Goal: Task Accomplishment & Management: Complete application form

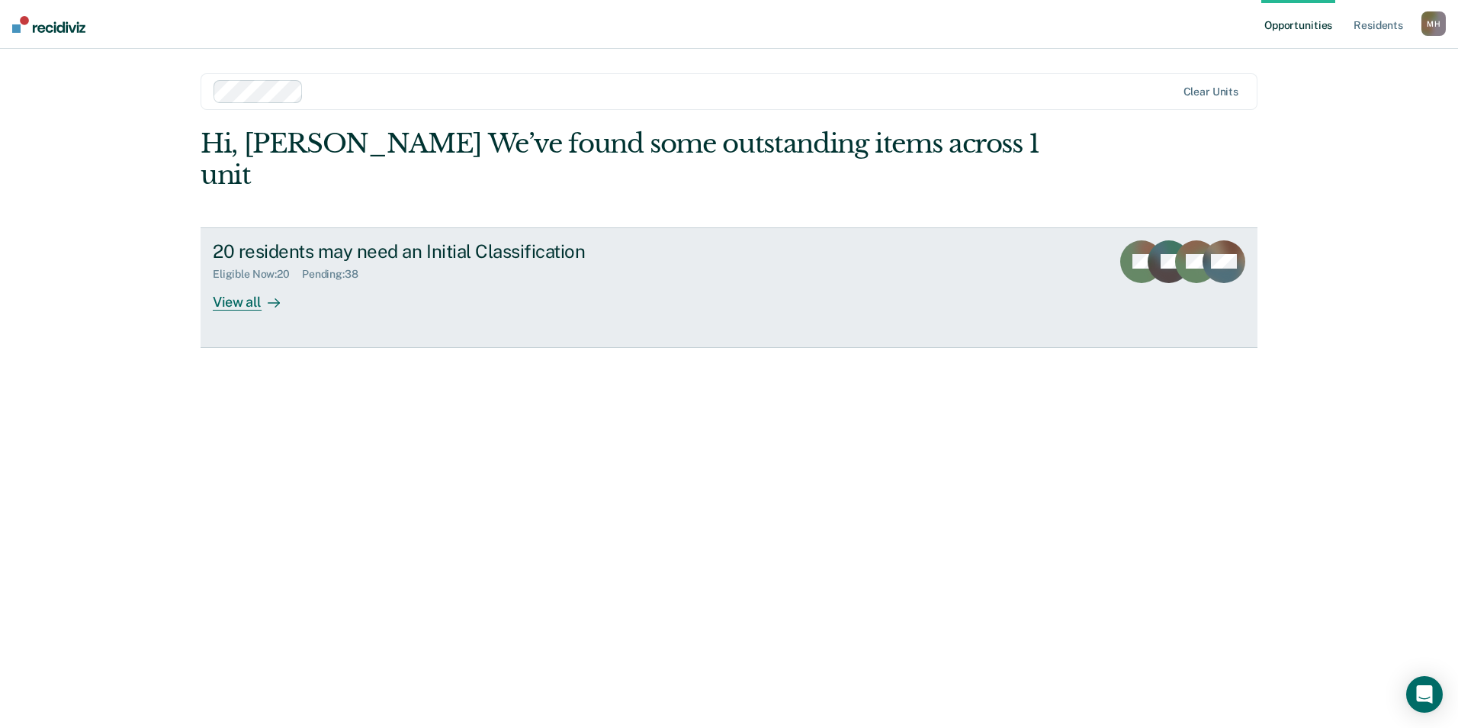
click at [265, 293] on div at bounding box center [271, 302] width 18 height 18
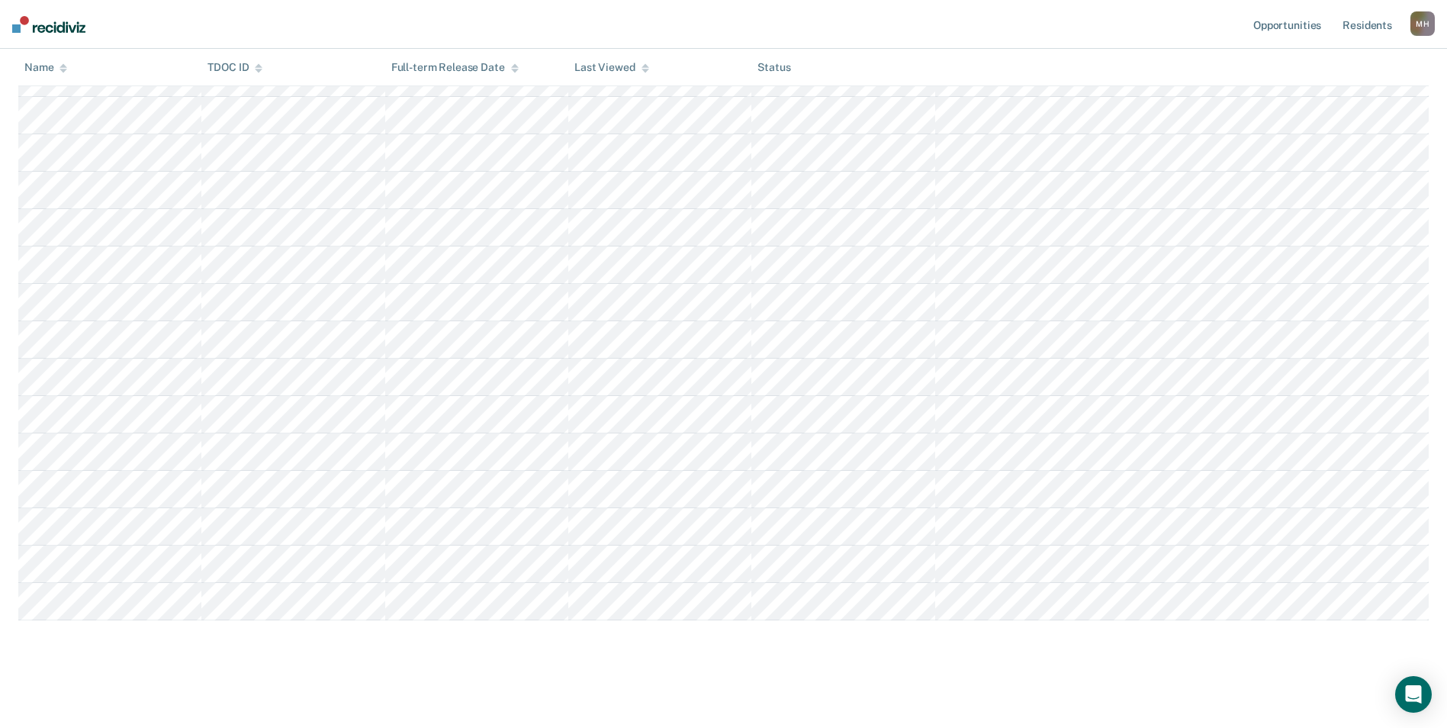
scroll to position [431, 0]
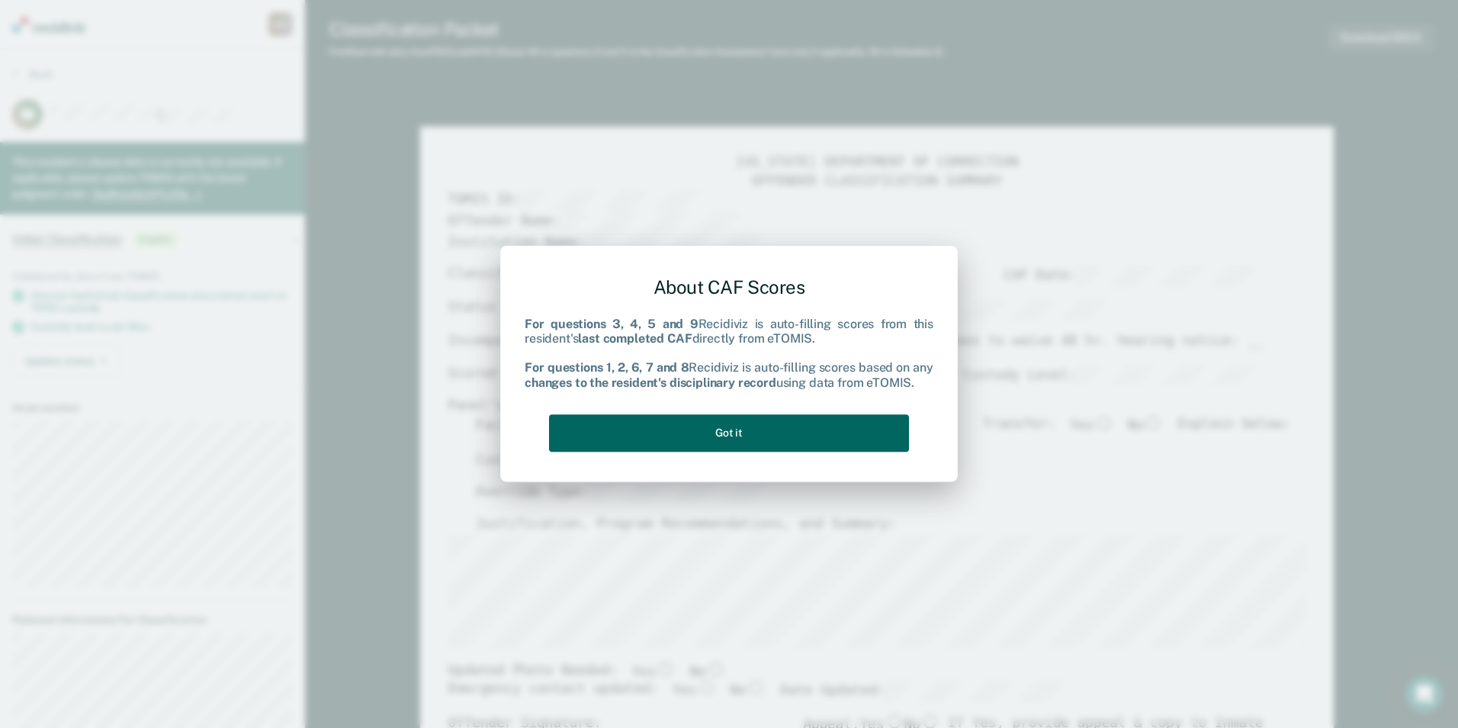
click at [746, 446] on button "Got it" at bounding box center [729, 432] width 360 height 37
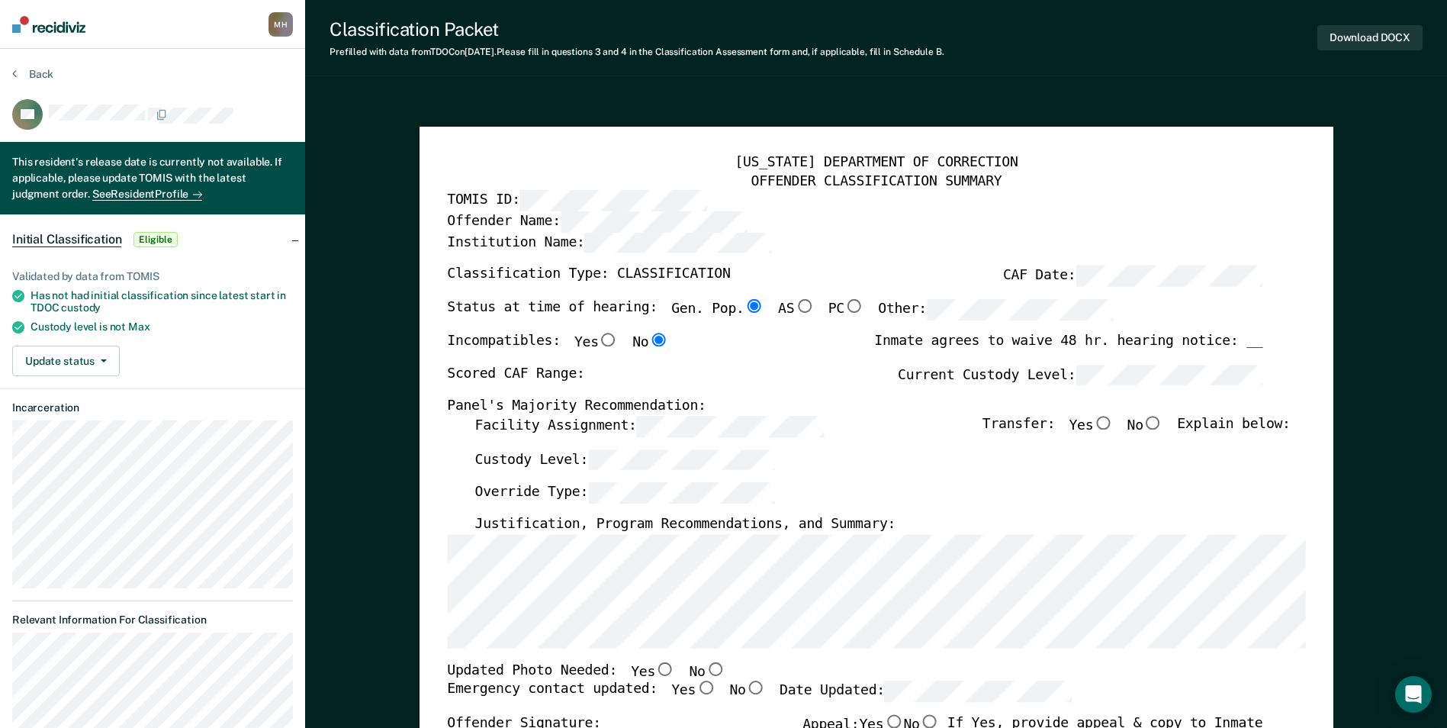
click at [439, 541] on div "[US_STATE] DEPARTMENT OF CORRECTION OFFENDER CLASSIFICATION SUMMARY TOMIS ID: O…" at bounding box center [876, 722] width 914 height 1190
click at [705, 668] on input "No" at bounding box center [715, 668] width 20 height 14
type textarea "x"
radio input "true"
click at [696, 683] on input "Yes" at bounding box center [706, 688] width 20 height 14
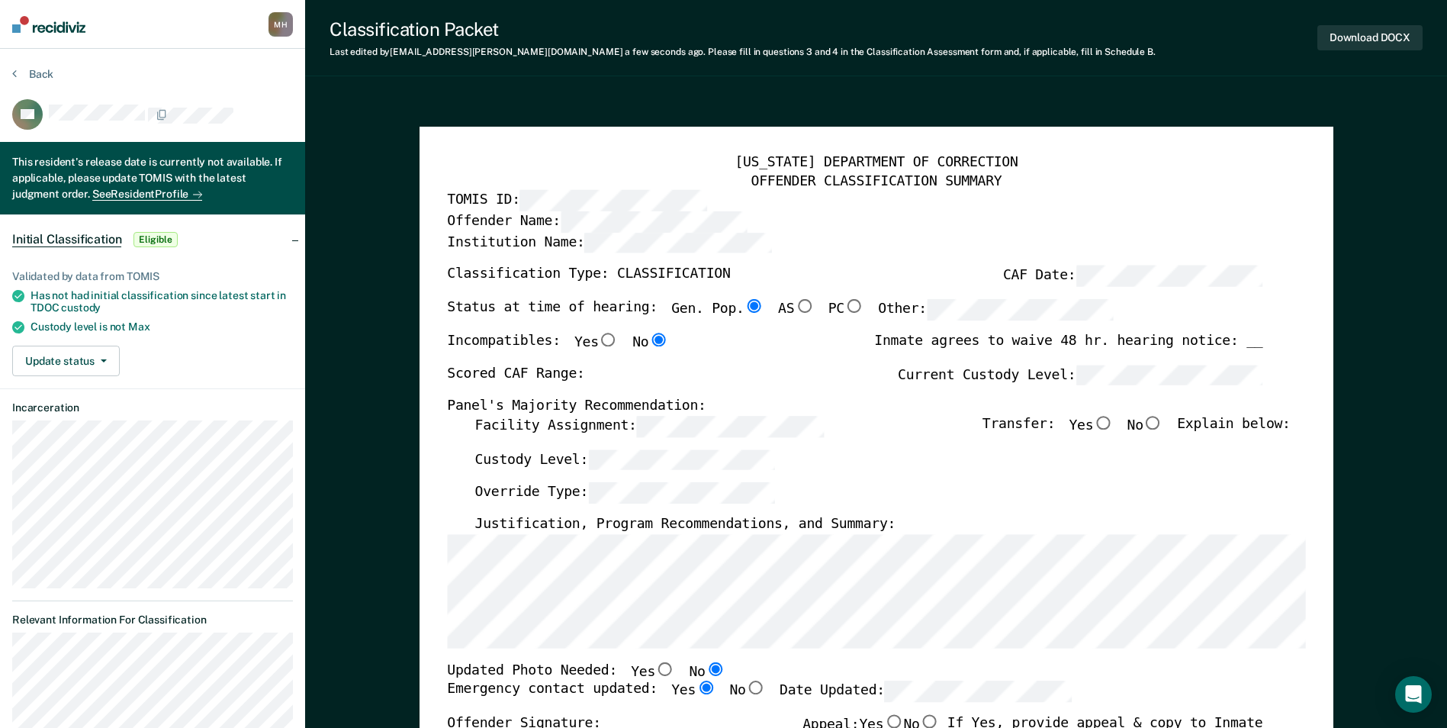
type textarea "x"
radio input "true"
click at [564, 444] on div "Facility Assignment: Transfer: Yes No Explain below:" at bounding box center [881, 433] width 815 height 34
click at [1015, 390] on div "Scored CAF Range: Current Custody Level:" at bounding box center [854, 382] width 815 height 34
type textarea "x"
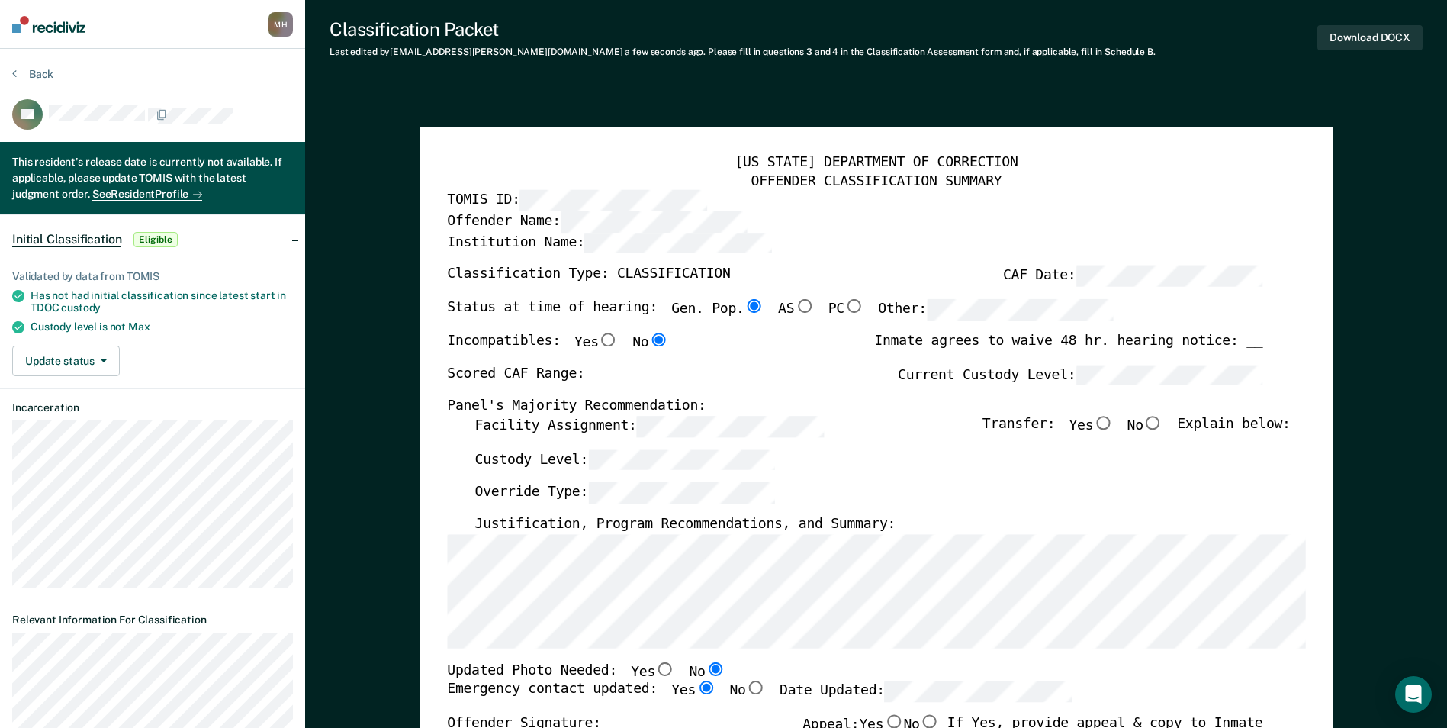
radio input "false"
click at [1113, 424] on input "Yes" at bounding box center [1103, 423] width 20 height 14
type textarea "x"
radio input "true"
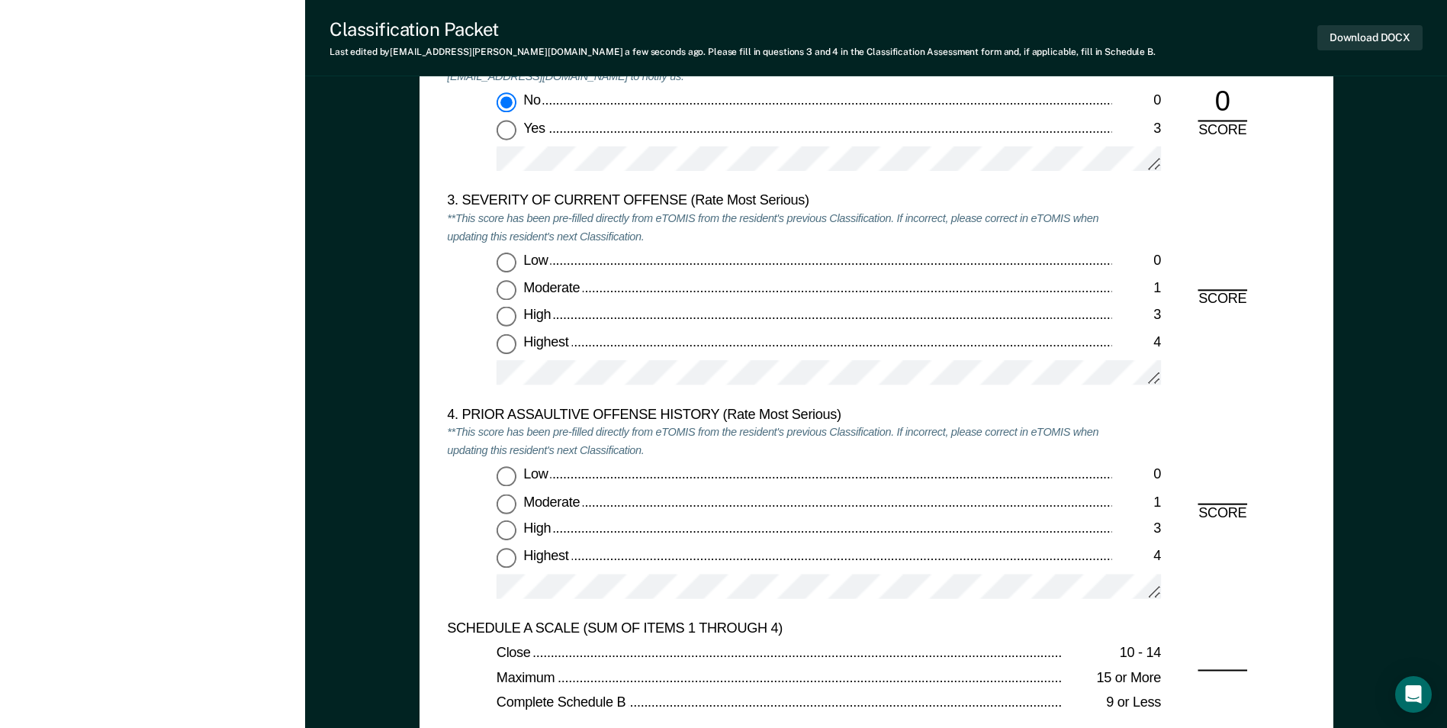
scroll to position [1830, 0]
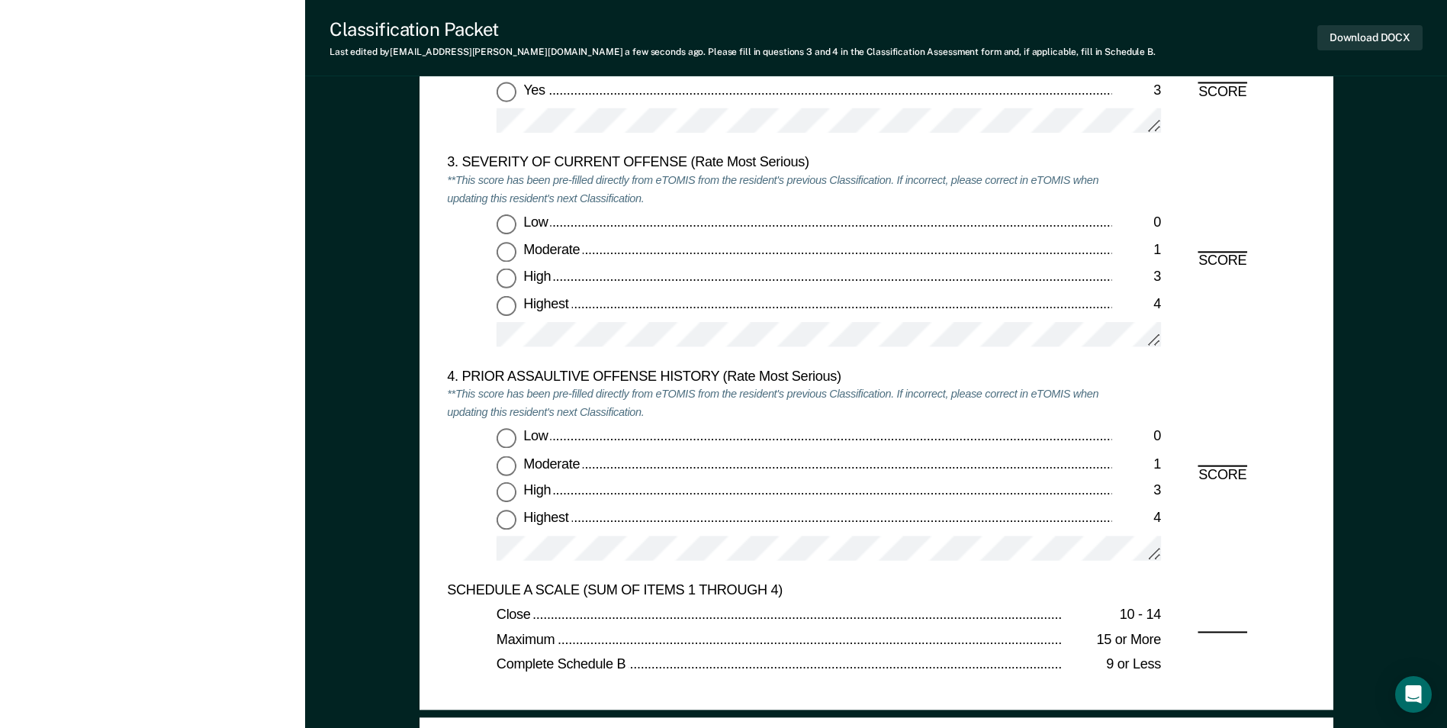
click at [501, 307] on input "Highest 4" at bounding box center [506, 305] width 20 height 20
type textarea "x"
radio input "true"
click at [503, 438] on input "Low 0" at bounding box center [506, 439] width 20 height 20
type textarea "x"
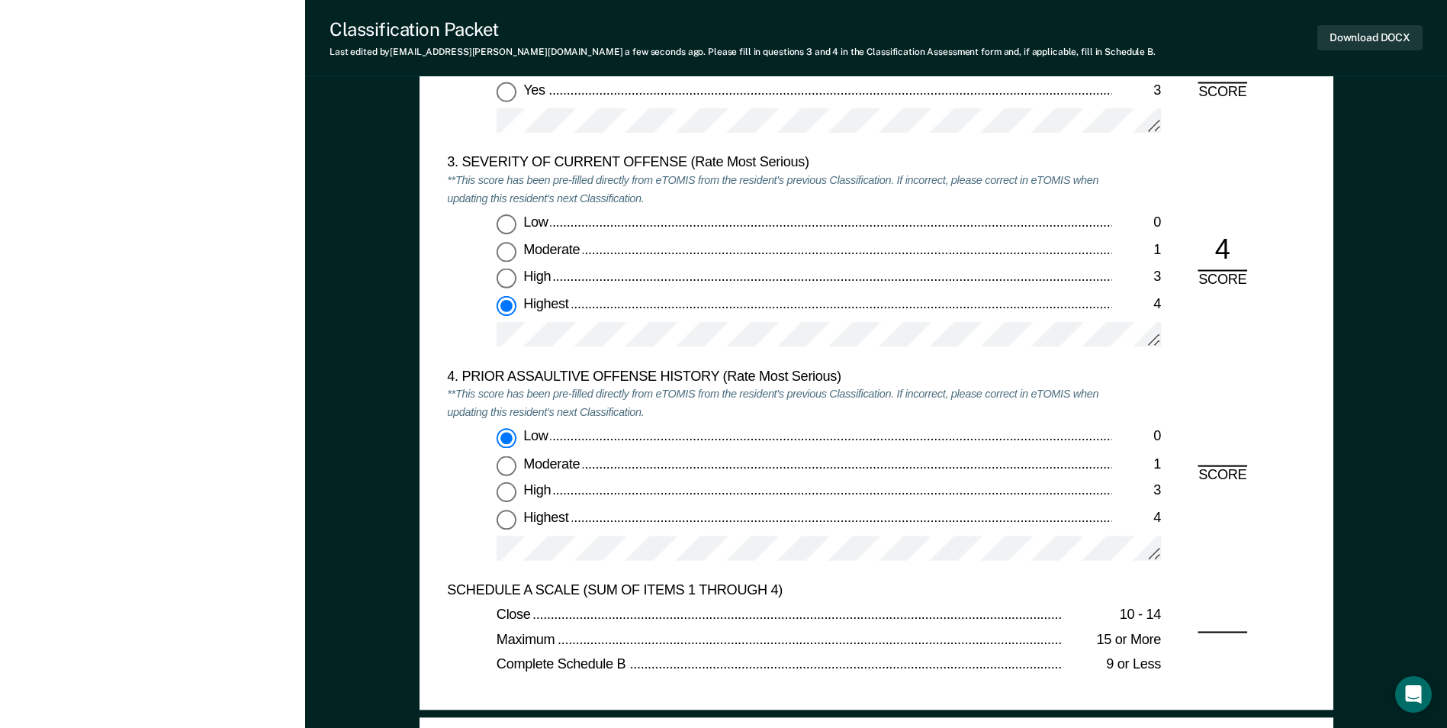
radio input "true"
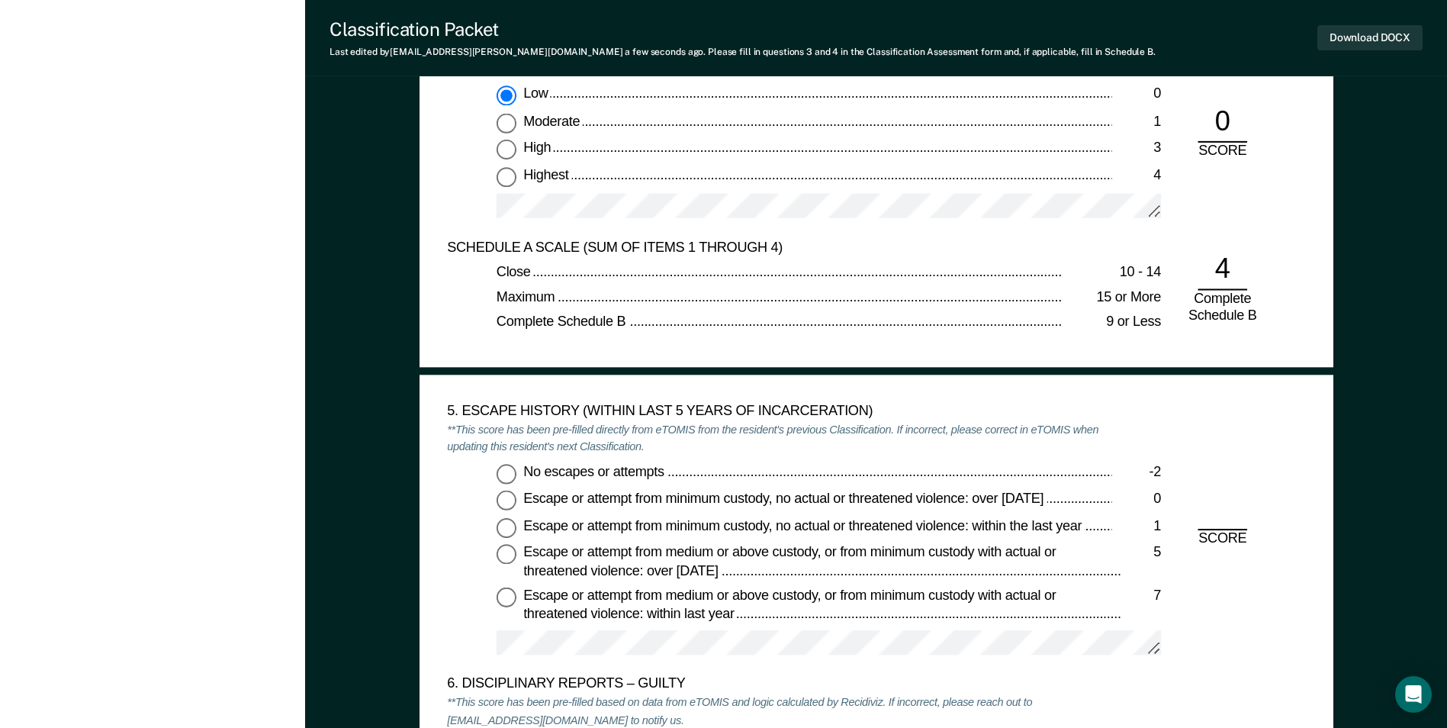
scroll to position [2212, 0]
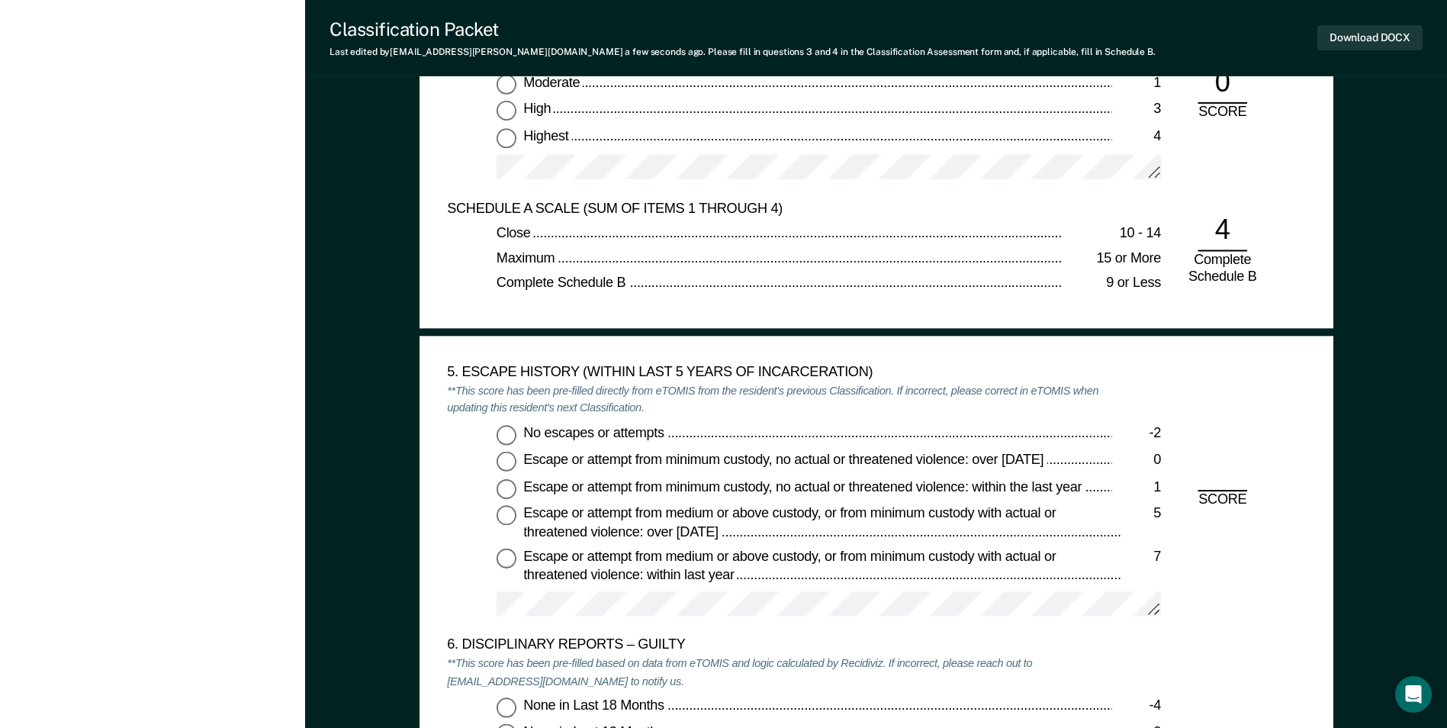
click at [510, 437] on input "No escapes or attempts -2" at bounding box center [506, 434] width 20 height 20
type textarea "x"
radio input "true"
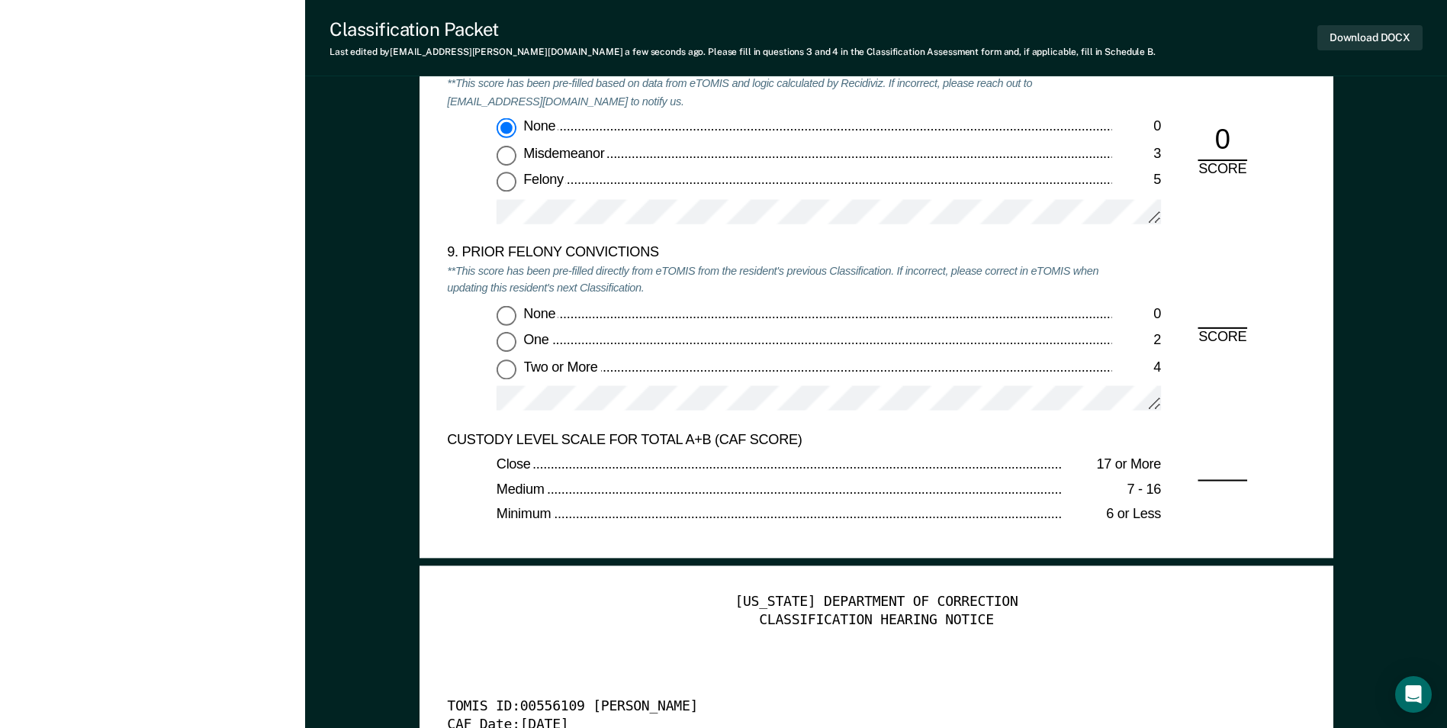
scroll to position [3279, 0]
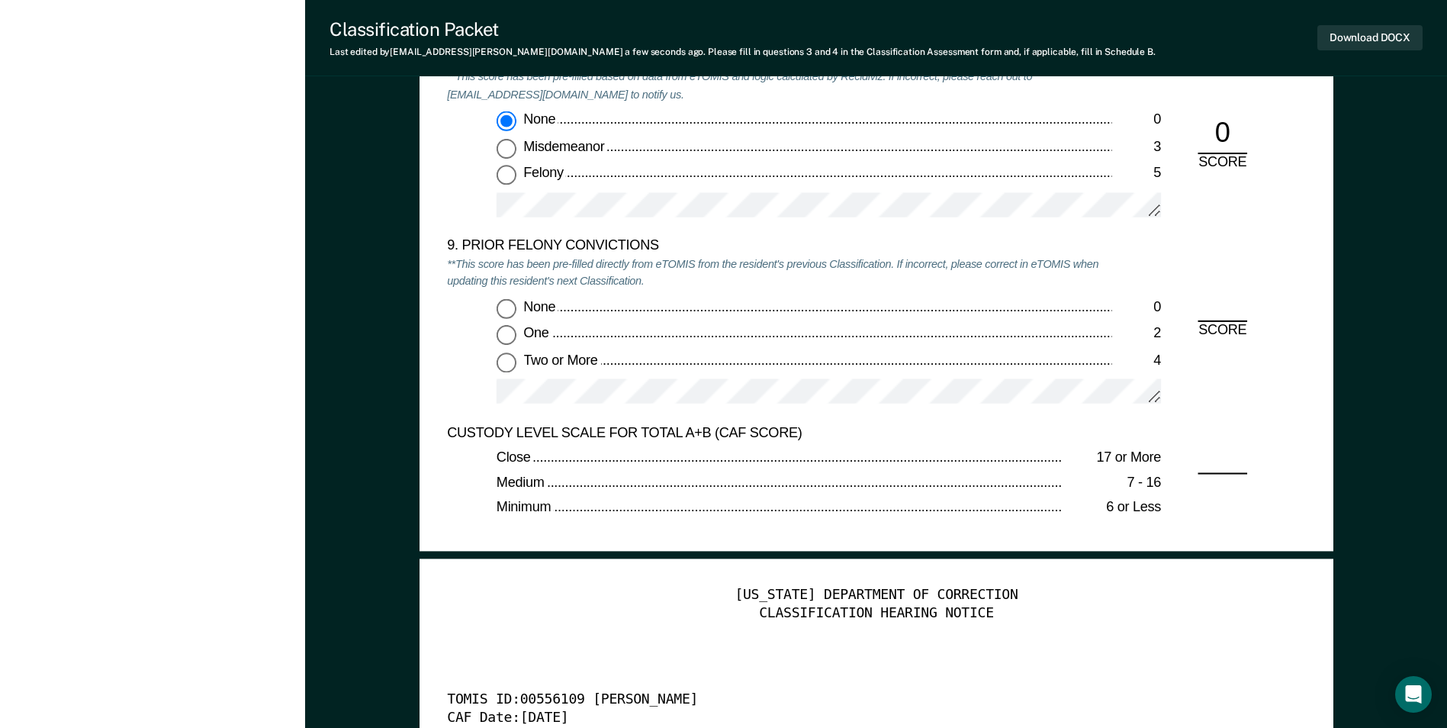
click at [510, 366] on input "Two or More 4" at bounding box center [506, 362] width 20 height 20
type textarea "x"
radio input "true"
click at [1362, 45] on button "Download DOCX" at bounding box center [1369, 37] width 105 height 25
type textarea "x"
